Goal: Find specific page/section: Find specific page/section

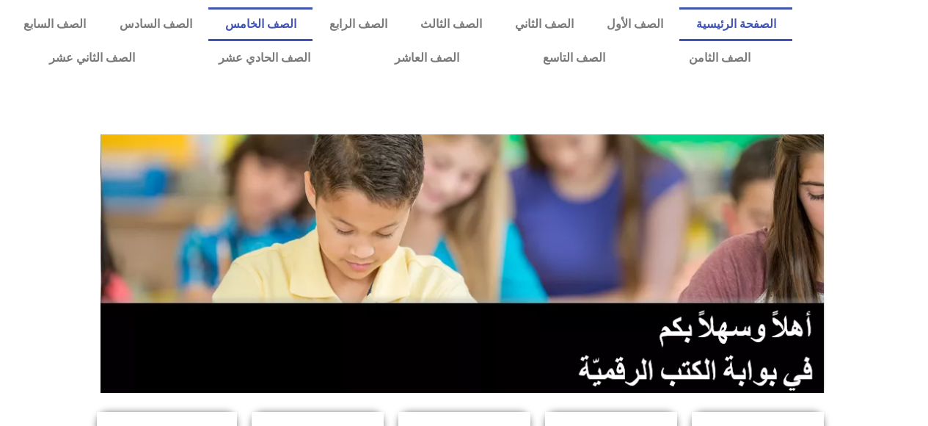
click at [313, 24] on link "الصف الخامس" at bounding box center [260, 24] width 104 height 34
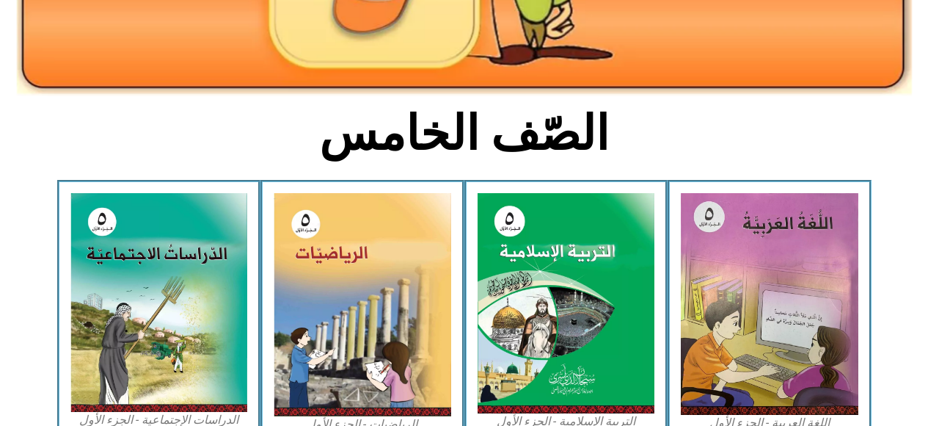
scroll to position [281, 0]
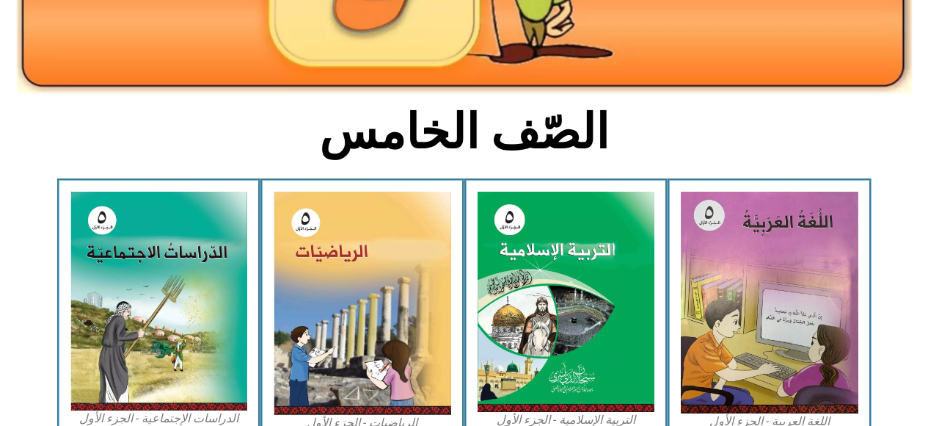
click at [323, 288] on img at bounding box center [363, 303] width 178 height 223
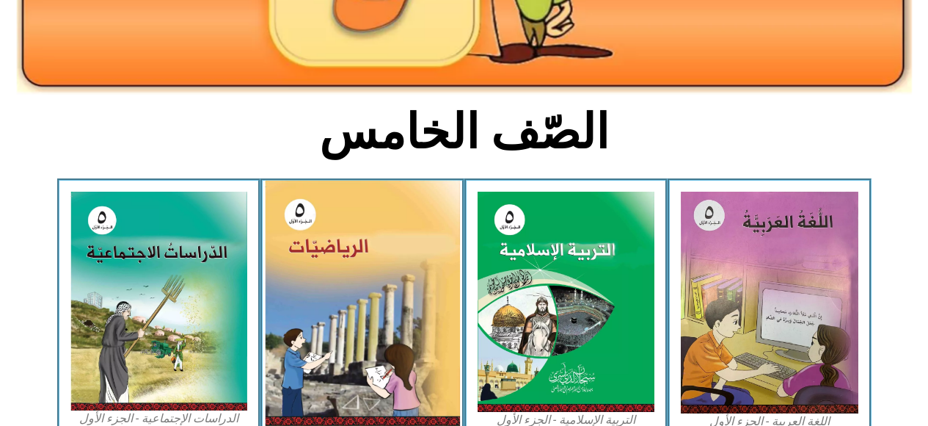
click at [327, 283] on img at bounding box center [362, 303] width 195 height 245
click at [371, 311] on img at bounding box center [362, 303] width 195 height 245
click at [327, 302] on img at bounding box center [362, 303] width 195 height 245
click at [387, 329] on img at bounding box center [362, 303] width 195 height 245
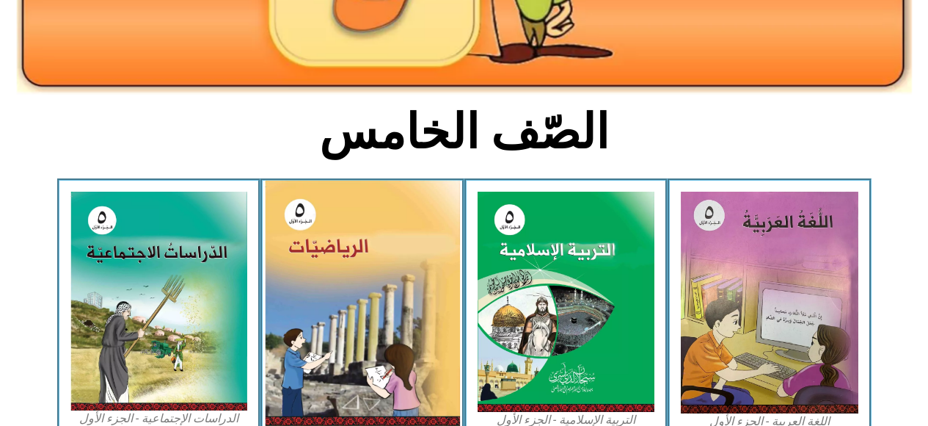
click at [387, 329] on img at bounding box center [362, 303] width 195 height 245
click at [397, 347] on img at bounding box center [362, 303] width 195 height 245
click at [394, 340] on img at bounding box center [362, 303] width 195 height 245
click at [410, 349] on img at bounding box center [362, 303] width 195 height 245
click at [405, 348] on img at bounding box center [362, 303] width 195 height 245
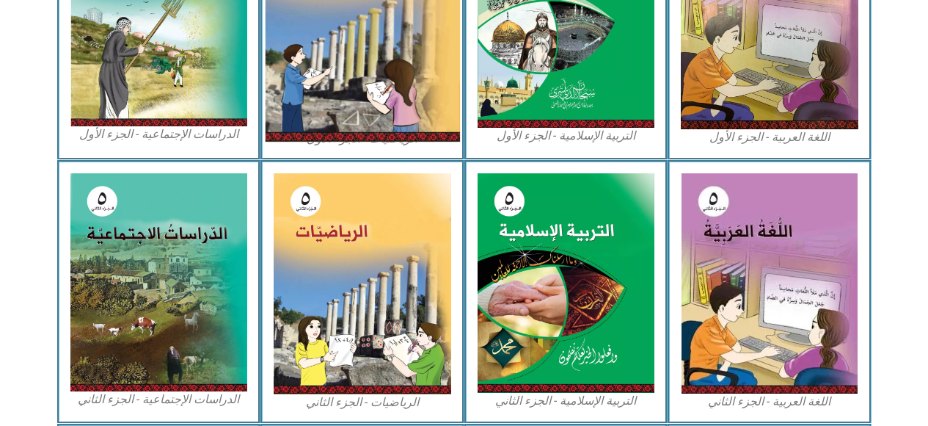
scroll to position [595, 0]
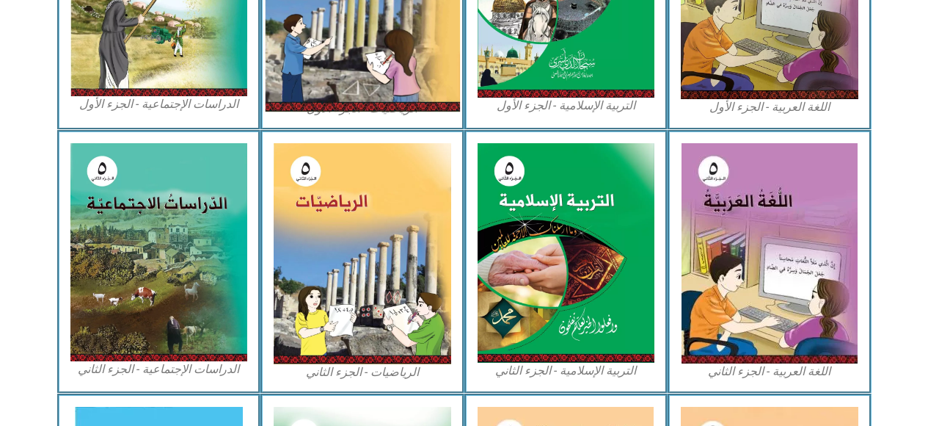
click at [412, 309] on img at bounding box center [363, 253] width 178 height 221
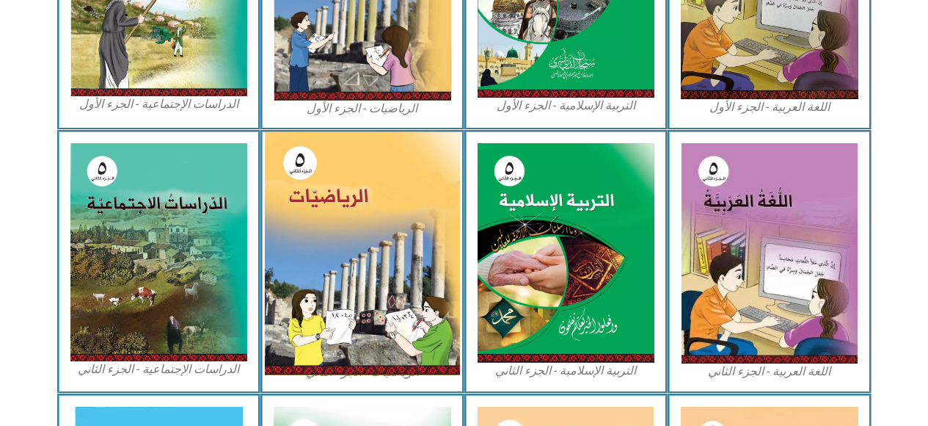
click at [412, 309] on img at bounding box center [362, 253] width 195 height 243
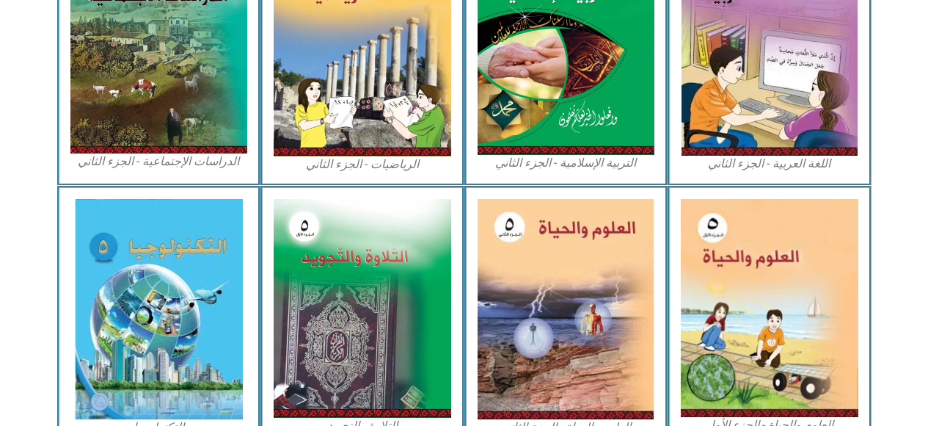
scroll to position [806, 0]
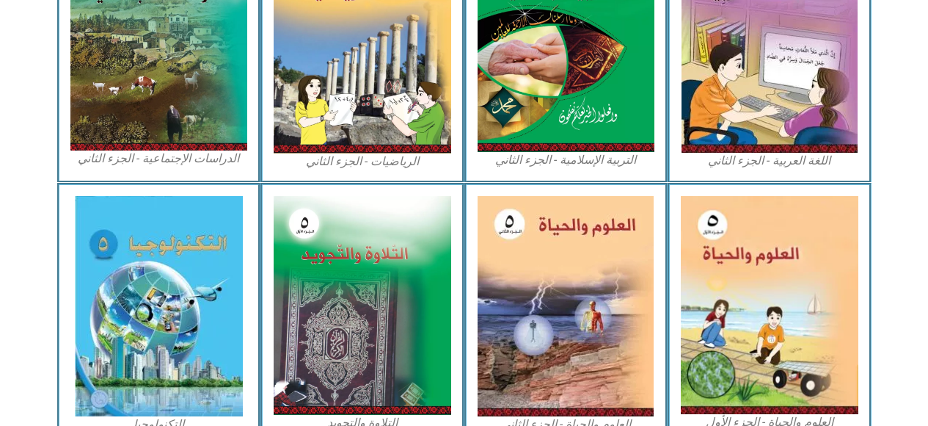
click at [764, 315] on img at bounding box center [770, 305] width 178 height 218
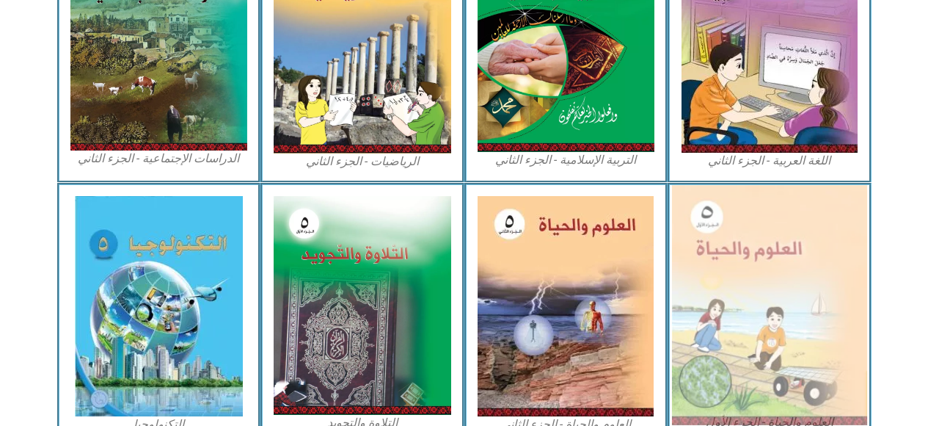
click at [771, 316] on img at bounding box center [769, 305] width 195 height 240
click at [772, 316] on img at bounding box center [769, 305] width 195 height 240
click at [768, 315] on img at bounding box center [769, 305] width 195 height 240
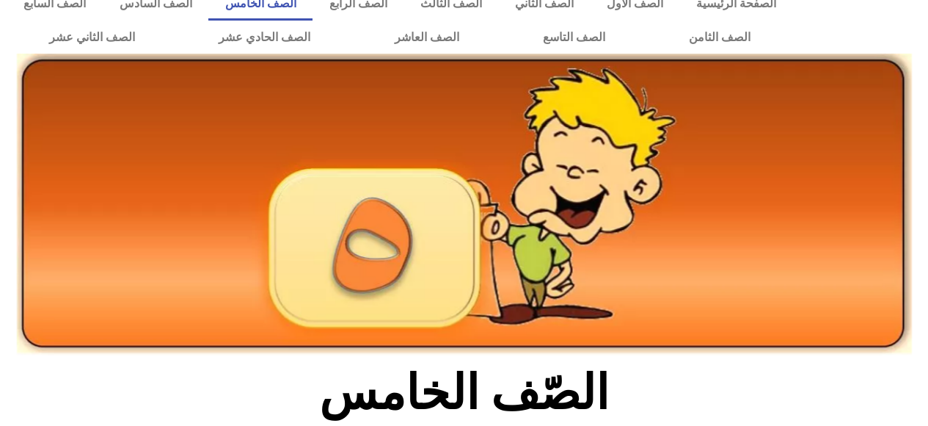
scroll to position [0, 0]
